Goal: Information Seeking & Learning: Learn about a topic

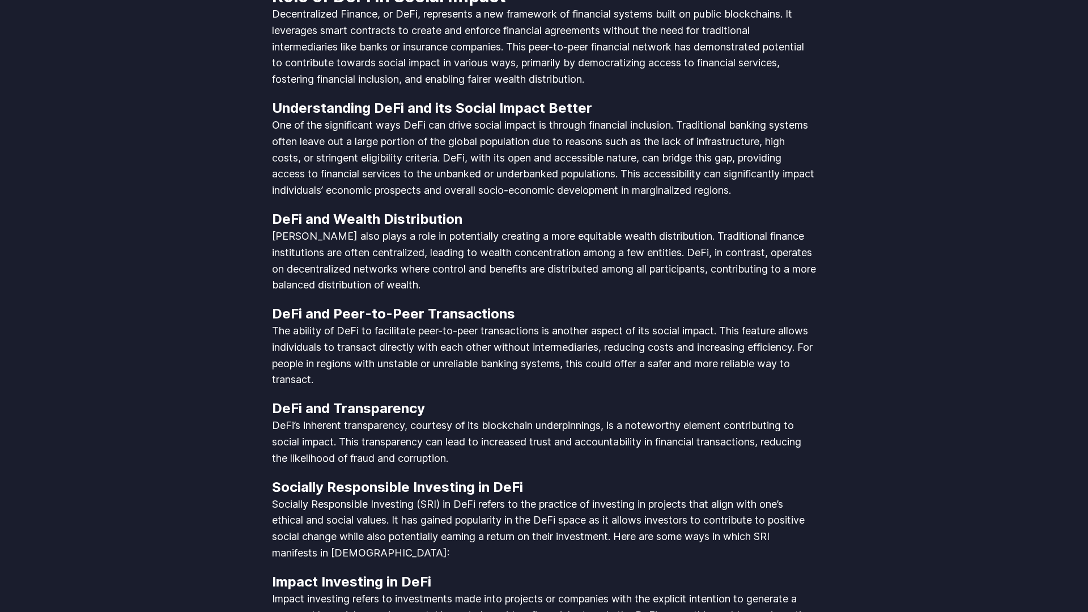
scroll to position [1765, 0]
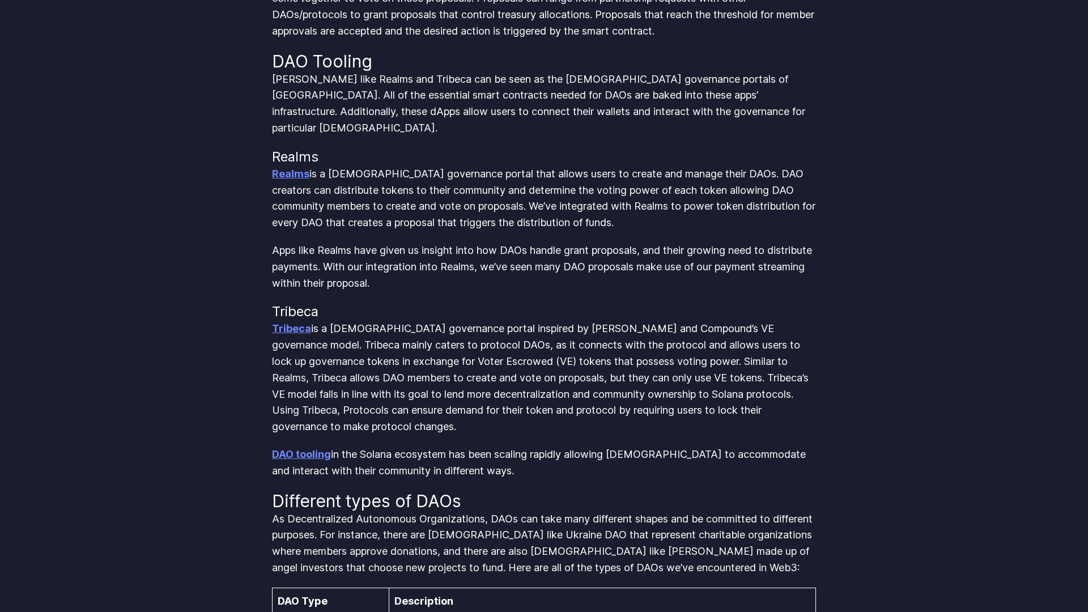
scroll to position [1765, 0]
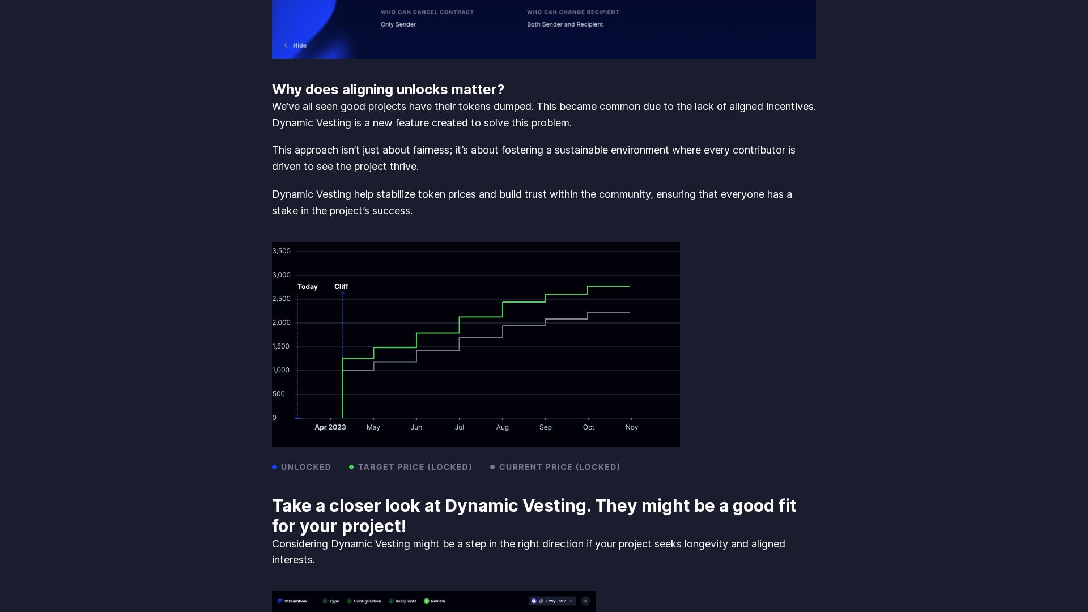
scroll to position [2354, 0]
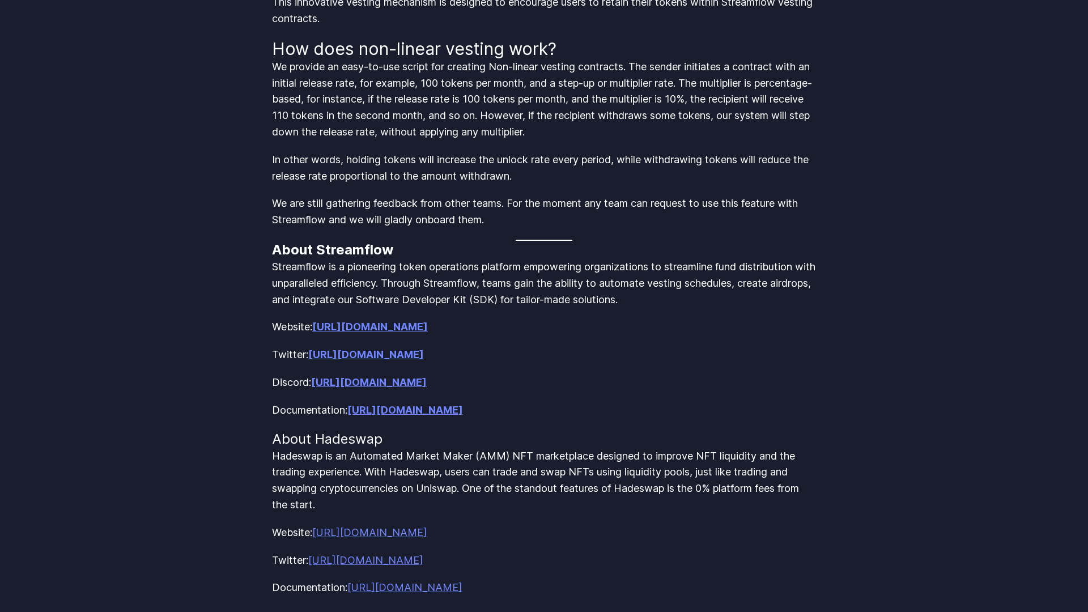
scroll to position [962, 0]
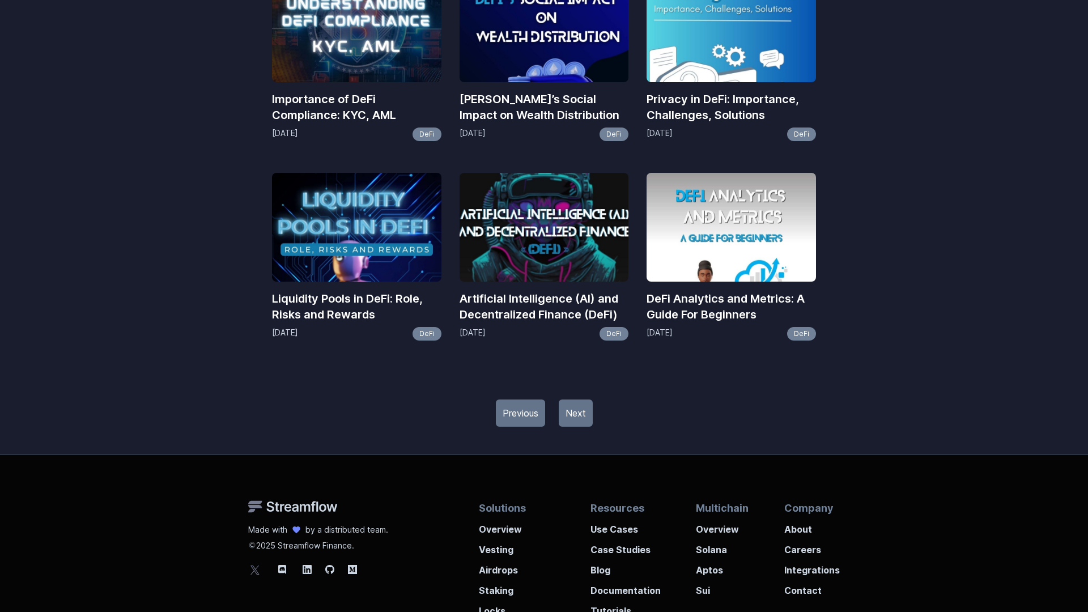
scroll to position [1346, 0]
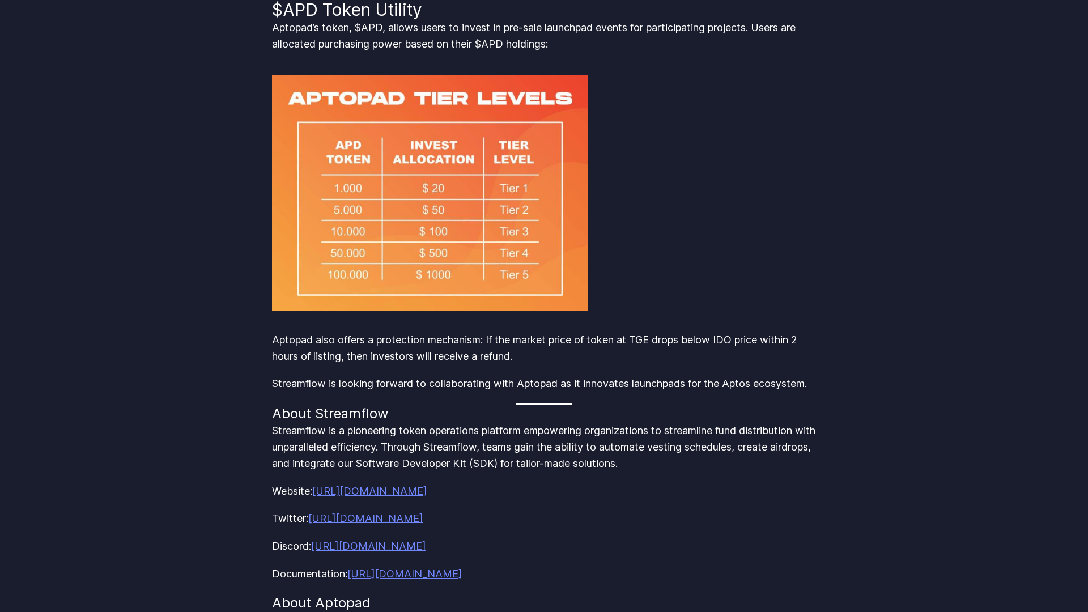
scroll to position [1115, 0]
